Goal: Transaction & Acquisition: Purchase product/service

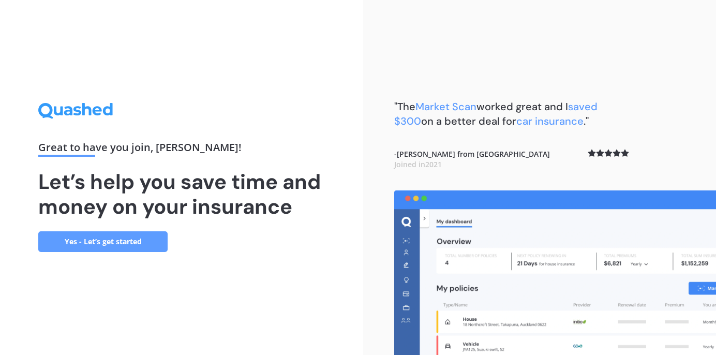
click at [92, 240] on link "Yes - Let’s get started" at bounding box center [102, 241] width 129 height 21
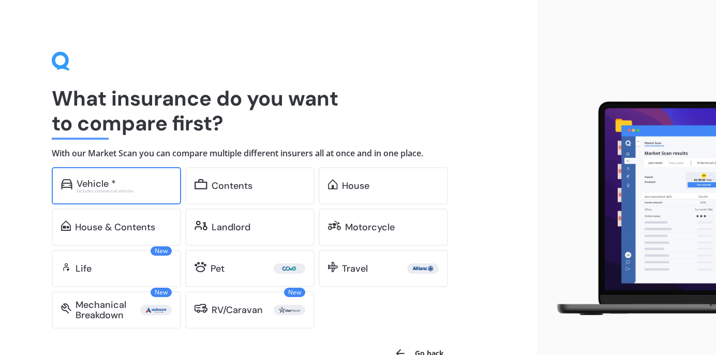
click at [93, 183] on div "Vehicle *" at bounding box center [96, 184] width 39 height 10
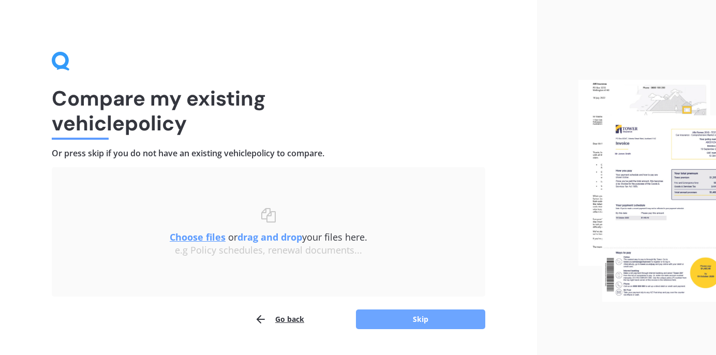
click at [413, 315] on button "Skip" at bounding box center [420, 319] width 129 height 20
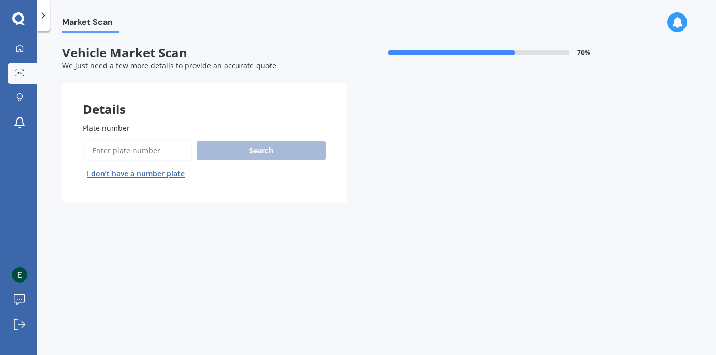
click at [103, 149] on input "Plate number" at bounding box center [138, 151] width 110 height 22
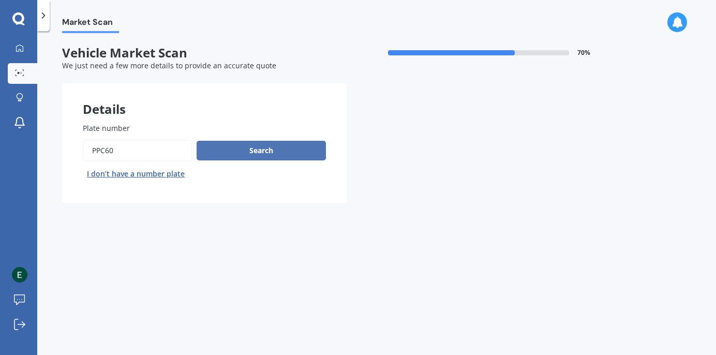
type input "PPC60"
click at [241, 146] on button "Search" at bounding box center [261, 151] width 129 height 20
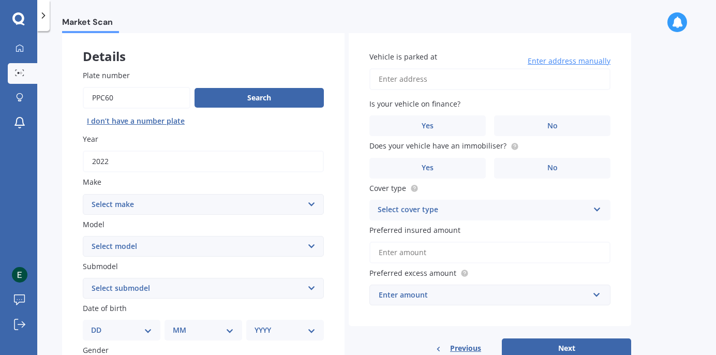
scroll to position [58, 0]
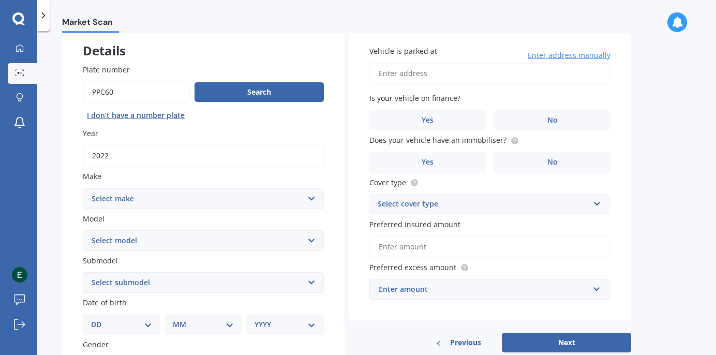
select select "M.G"
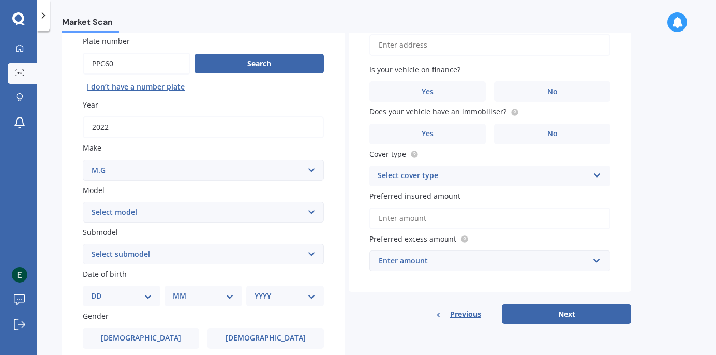
scroll to position [86, 0]
click at [308, 207] on select "Select model HS" at bounding box center [203, 212] width 241 height 21
select select "HS"
